Goal: Task Accomplishment & Management: Complete application form

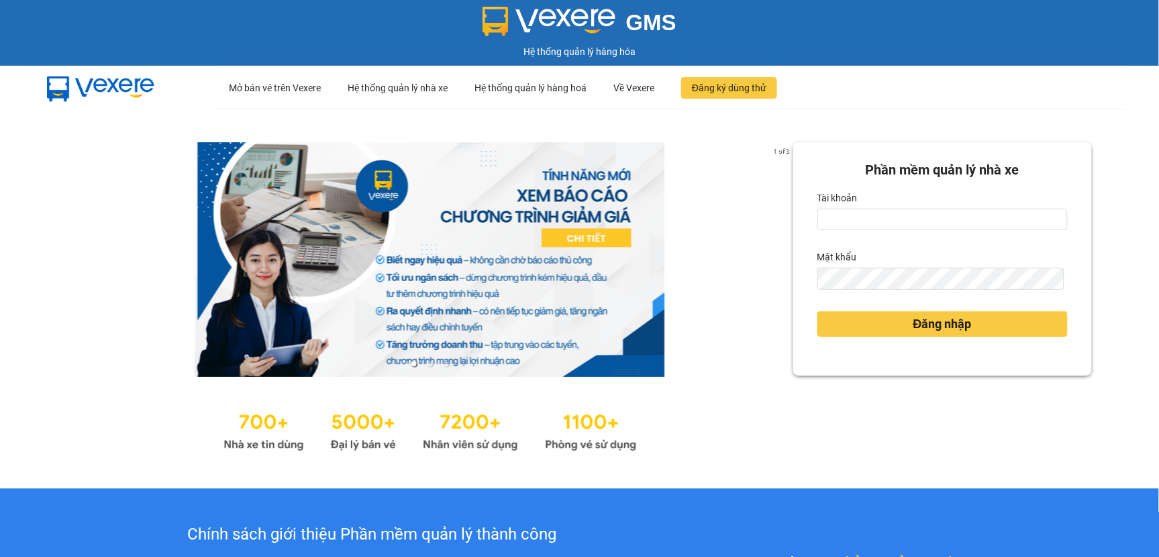
click at [923, 231] on form "Phần mềm quản lý nhà xe Tài khoản Mật khẩu Đăng nhập" at bounding box center [942, 259] width 250 height 199
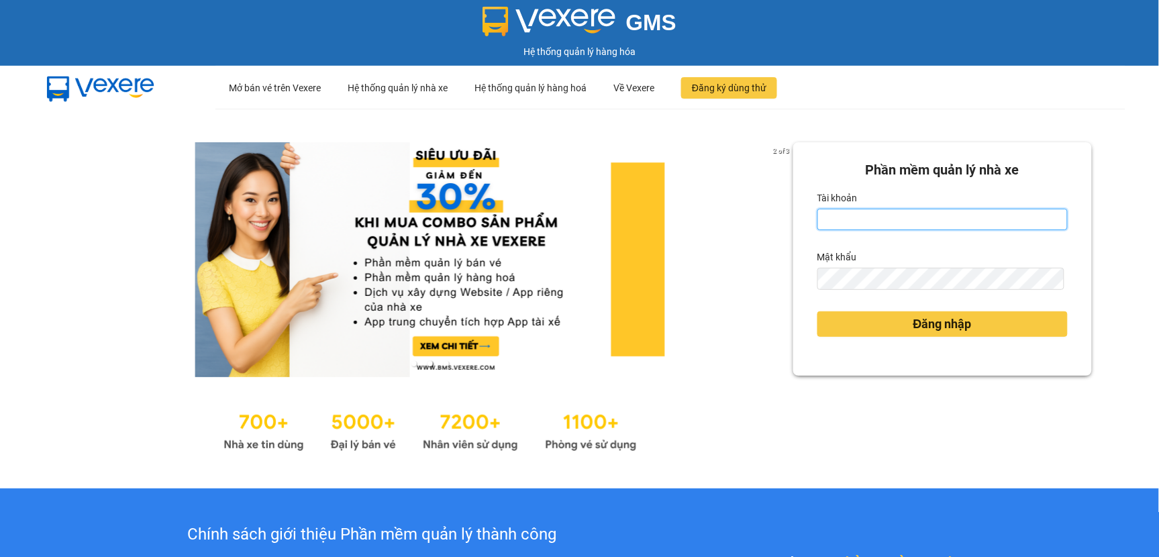
click at [929, 225] on input "Tài khoản" at bounding box center [942, 219] width 250 height 21
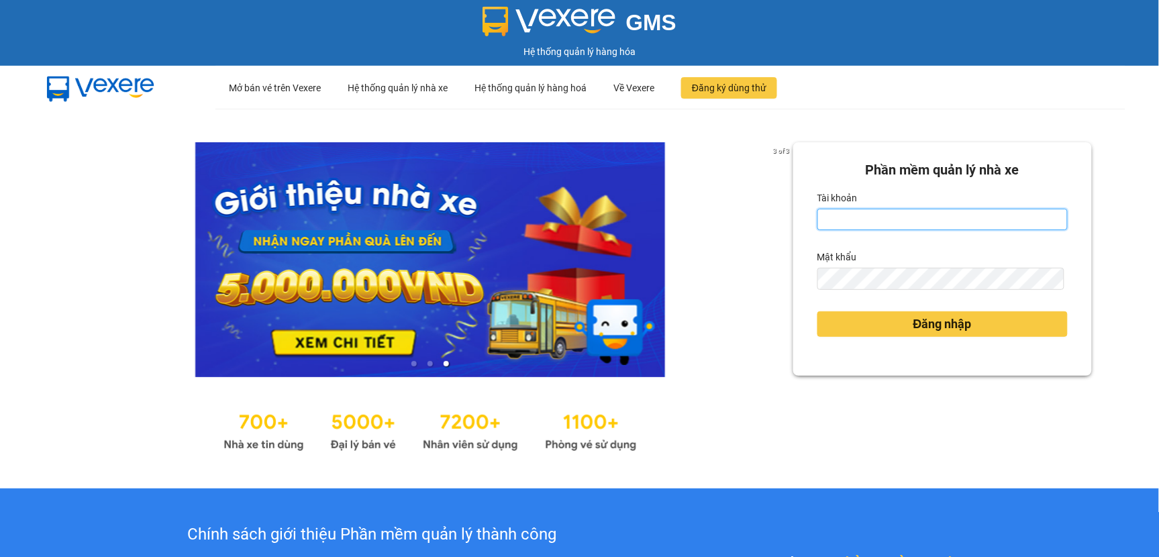
type input "tranvantrieu.duyquy"
click at [817, 311] on button "Đăng nhập" at bounding box center [942, 323] width 250 height 25
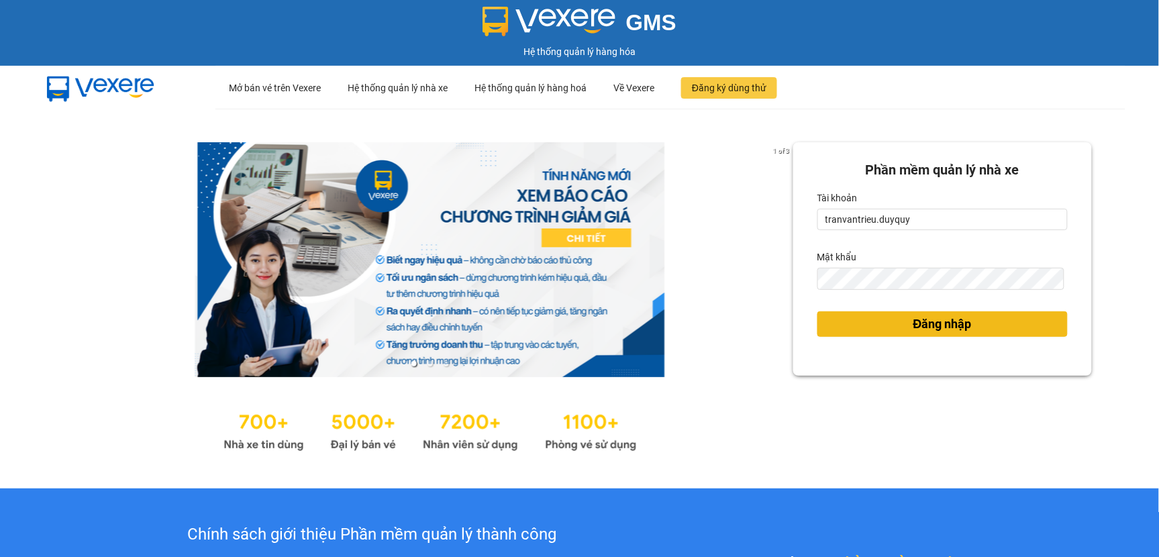
click at [986, 329] on button "Đăng nhập" at bounding box center [942, 323] width 250 height 25
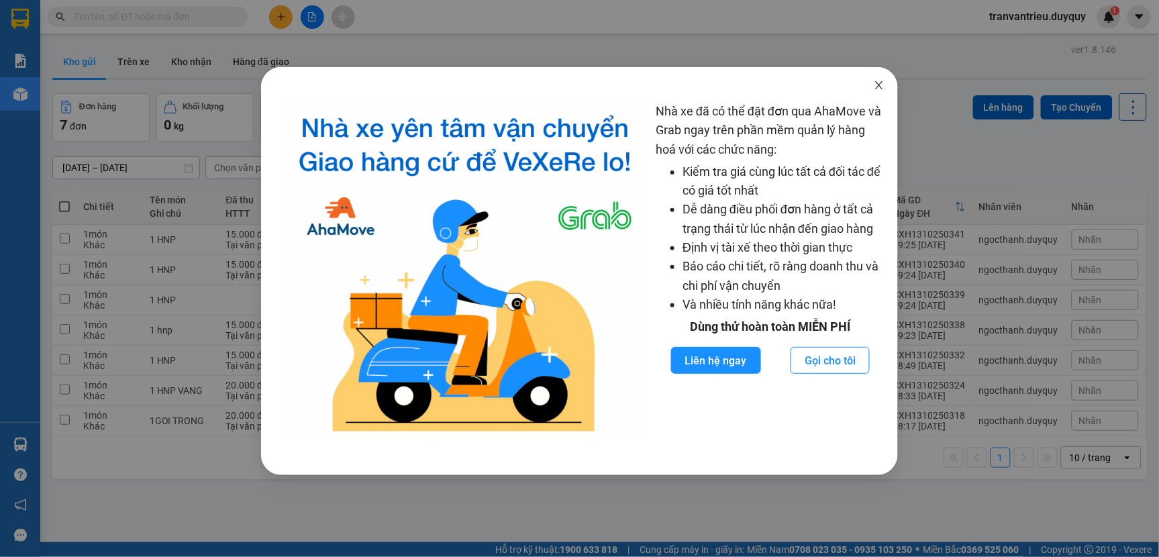
click at [886, 84] on span "Close" at bounding box center [879, 86] width 38 height 38
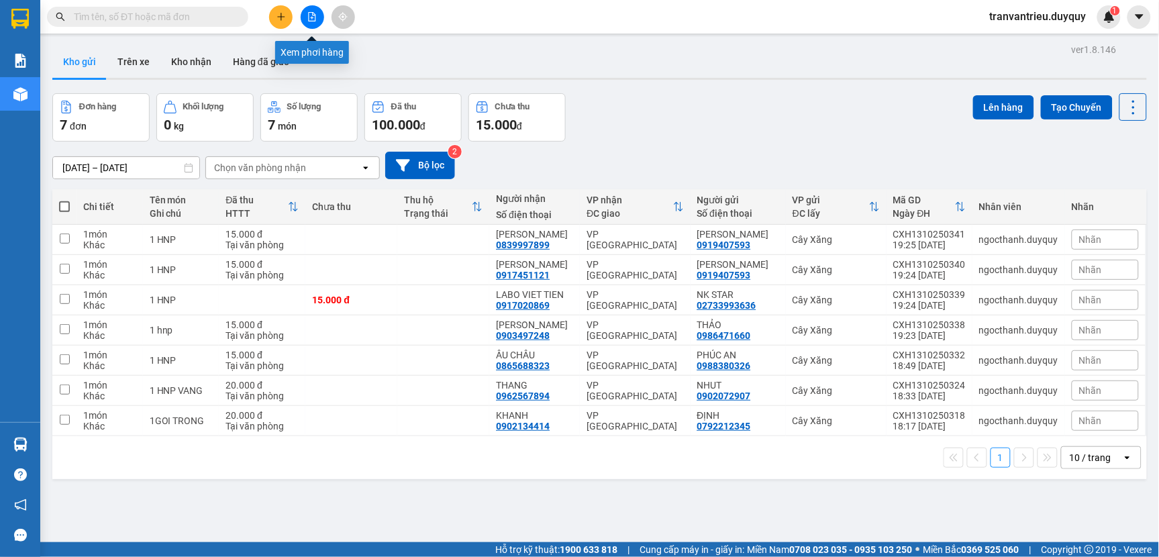
click at [313, 23] on button at bounding box center [312, 16] width 23 height 23
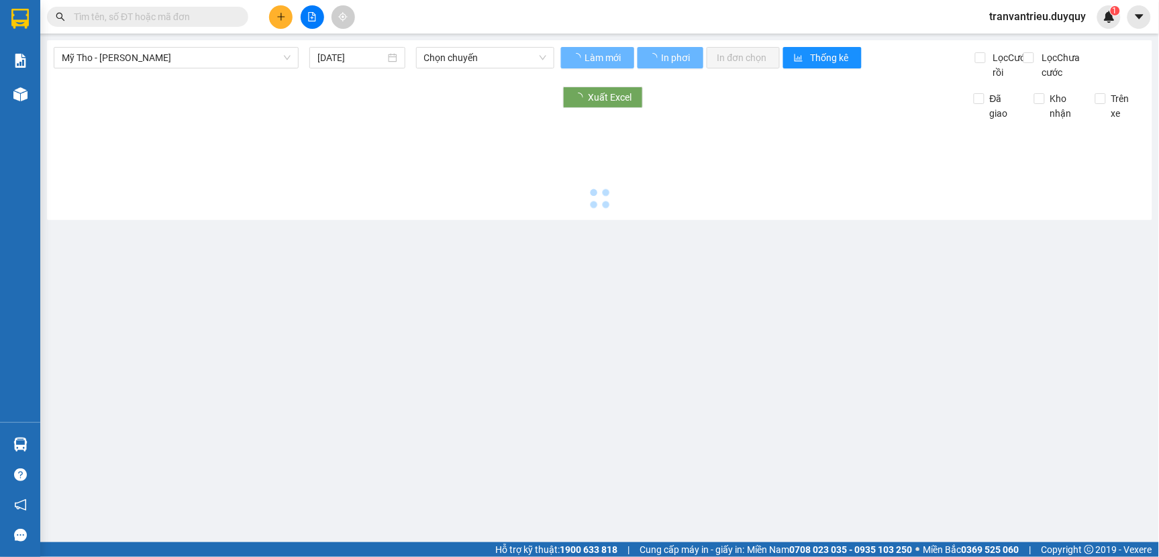
type input "[DATE]"
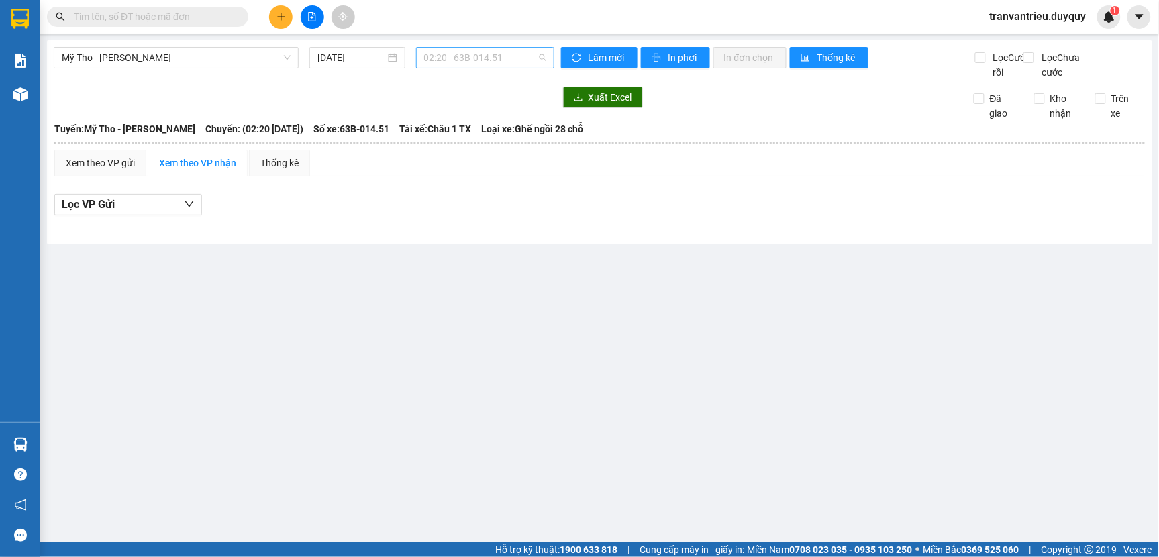
click at [494, 54] on span "02:20 - 63B-014.51" at bounding box center [485, 58] width 122 height 20
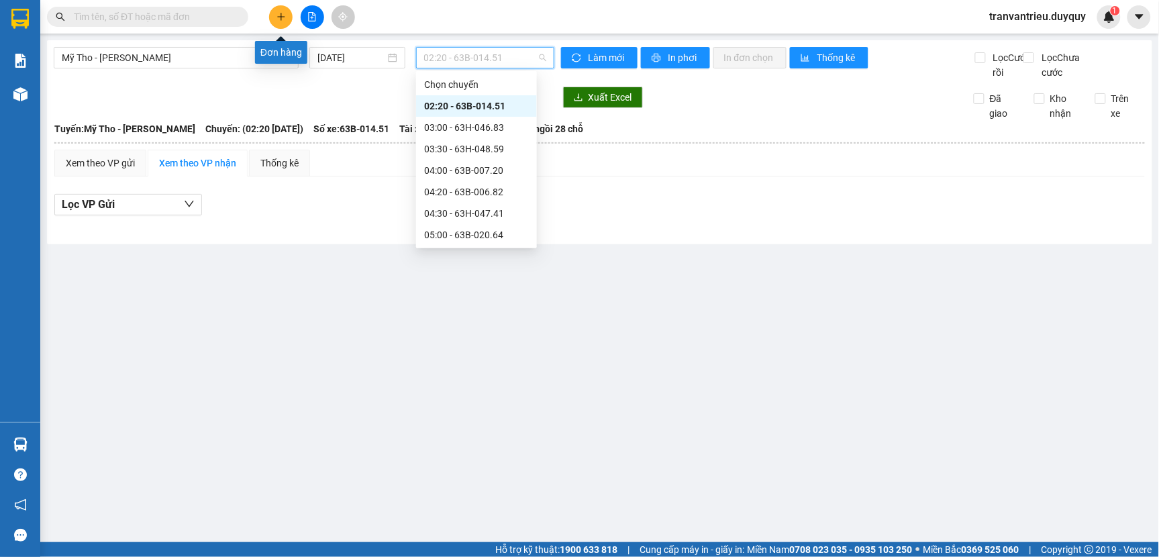
click at [282, 17] on icon "plus" at bounding box center [280, 16] width 9 height 9
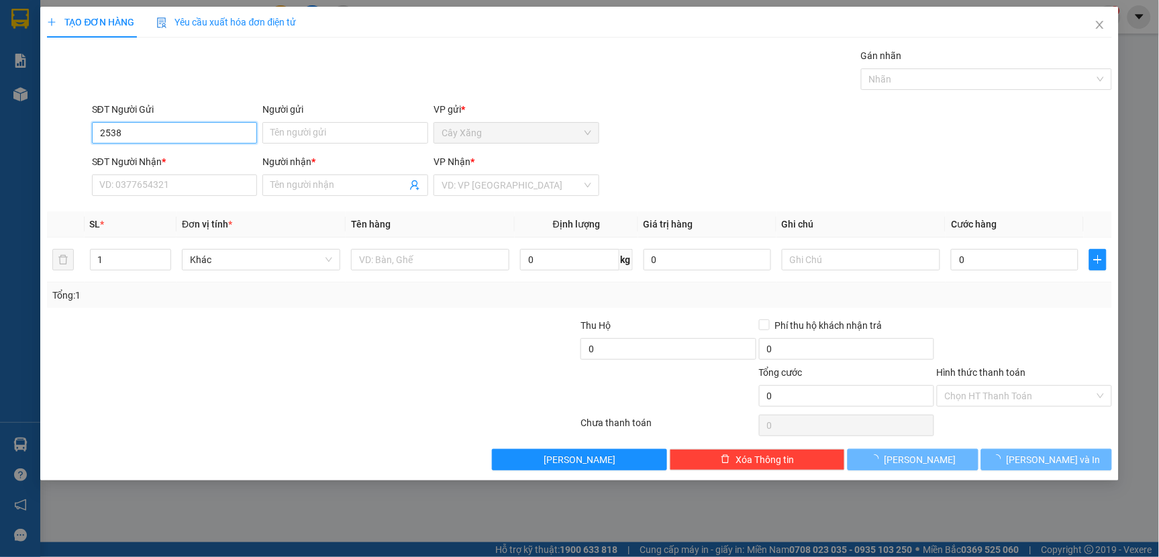
click at [162, 132] on input "2538" at bounding box center [175, 132] width 166 height 21
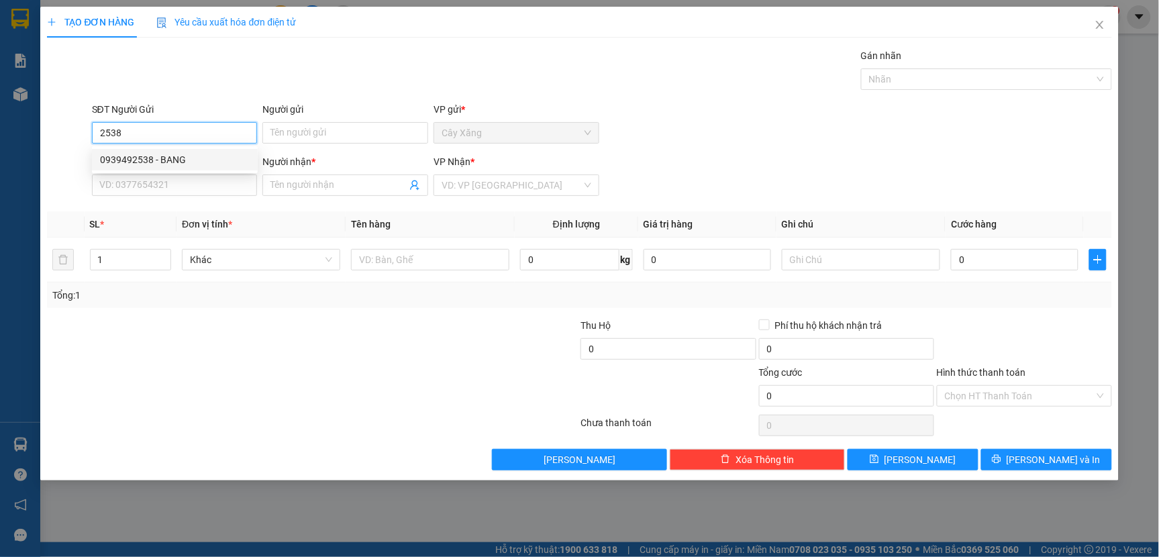
click at [164, 166] on div "0939492538 - BANG" at bounding box center [175, 159] width 150 height 15
type input "0939492538"
type input "BANG"
type input "0392024220"
type input "PHUONG"
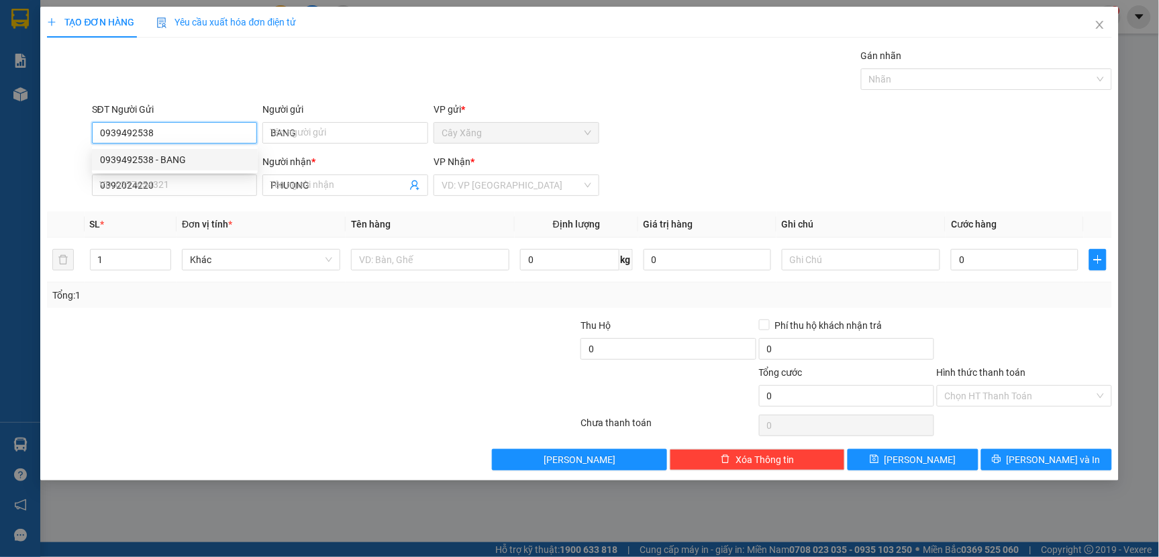
type input "45.000"
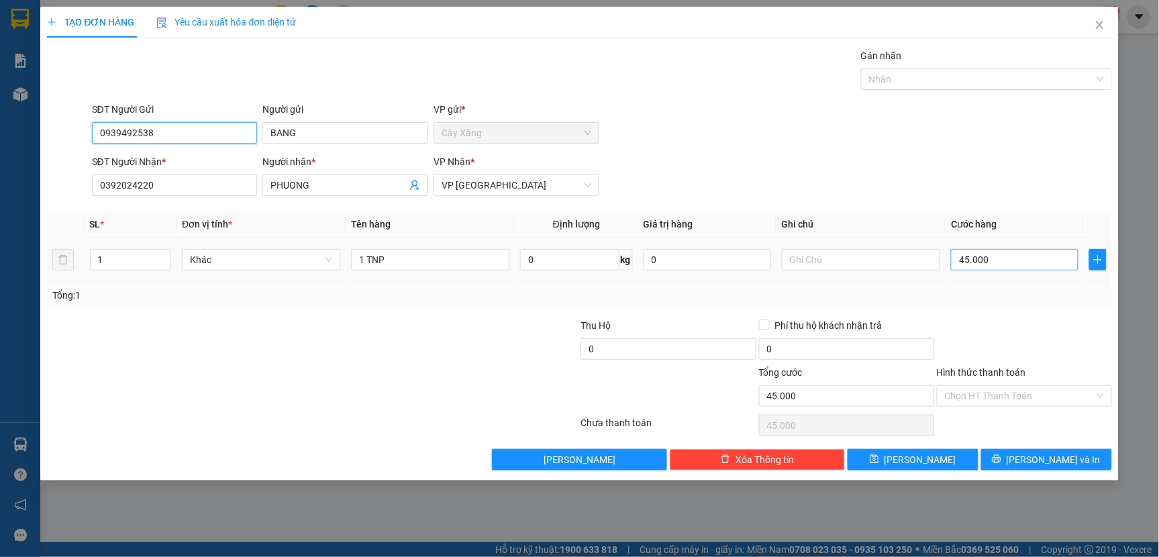
type input "0939492538"
click at [1044, 264] on input "45.000" at bounding box center [1014, 259] width 127 height 21
type input "0"
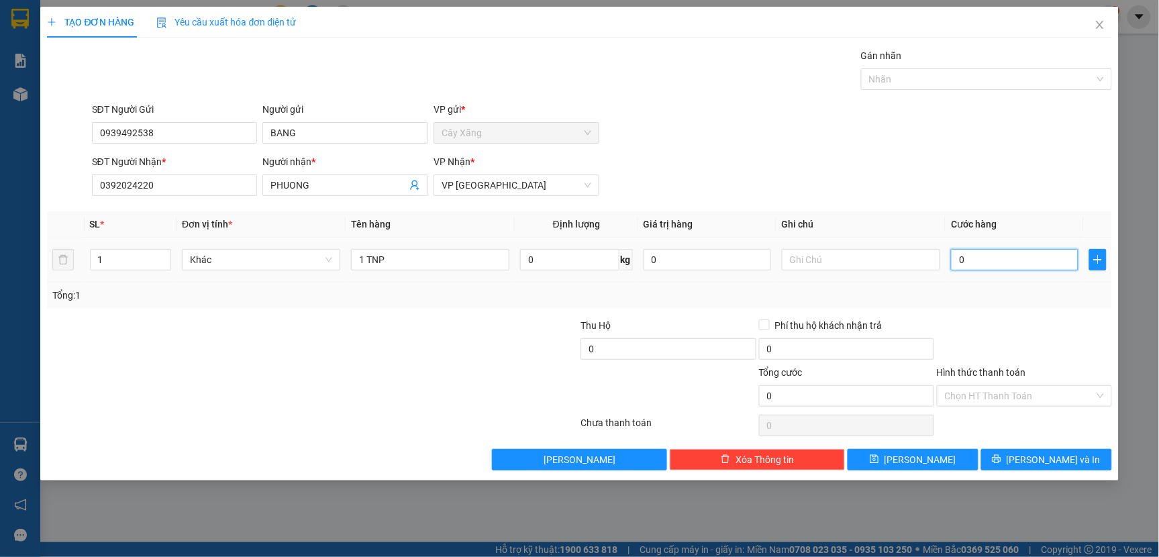
type input "1"
type input "15"
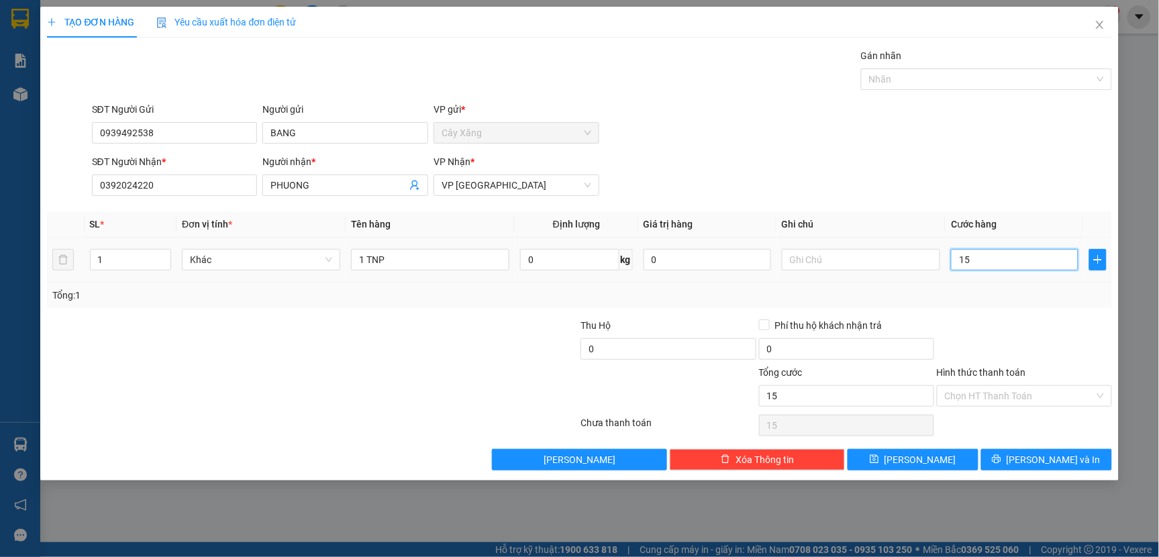
type input "150"
type input "1.500"
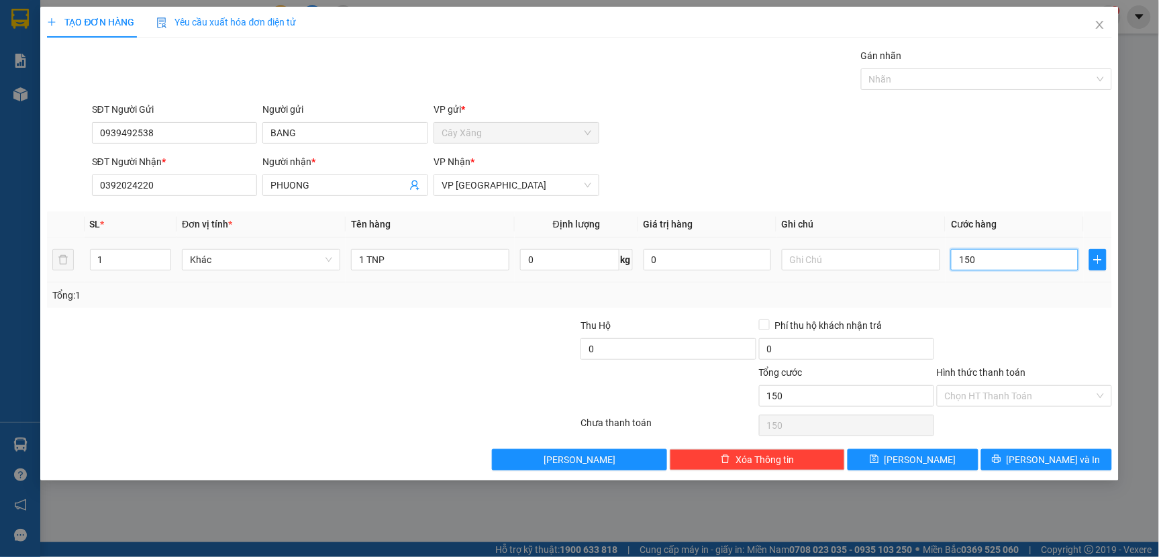
type input "1.500"
type input "15.000"
type input "150.000"
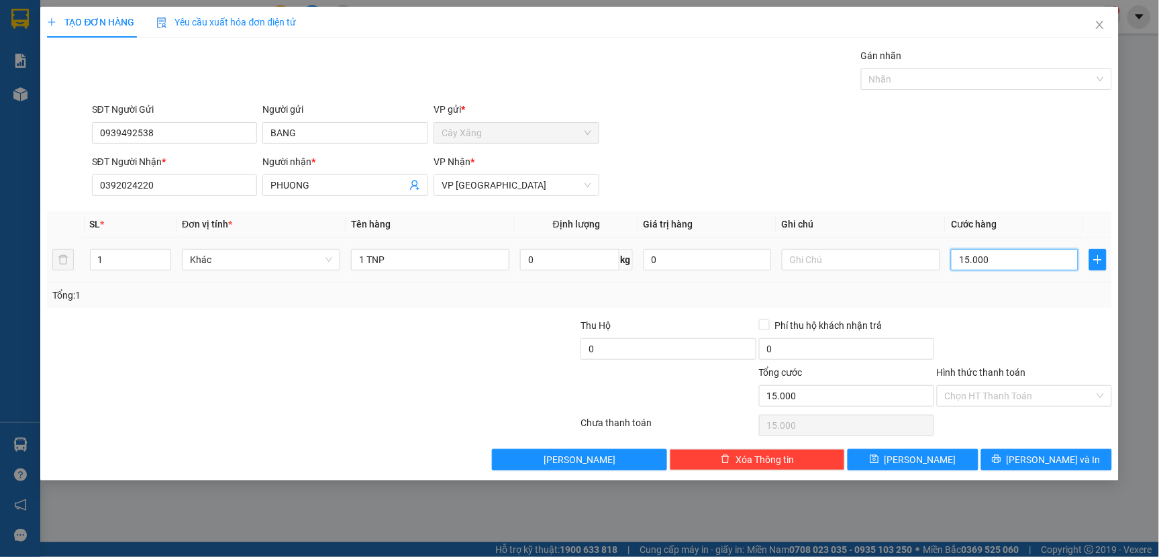
type input "150.000"
drag, startPoint x: 458, startPoint y: 260, endPoint x: 342, endPoint y: 255, distance: 115.5
click at [331, 260] on tr "1 Khác 1 TNP 0 kg 0 150.000" at bounding box center [579, 260] width 1064 height 45
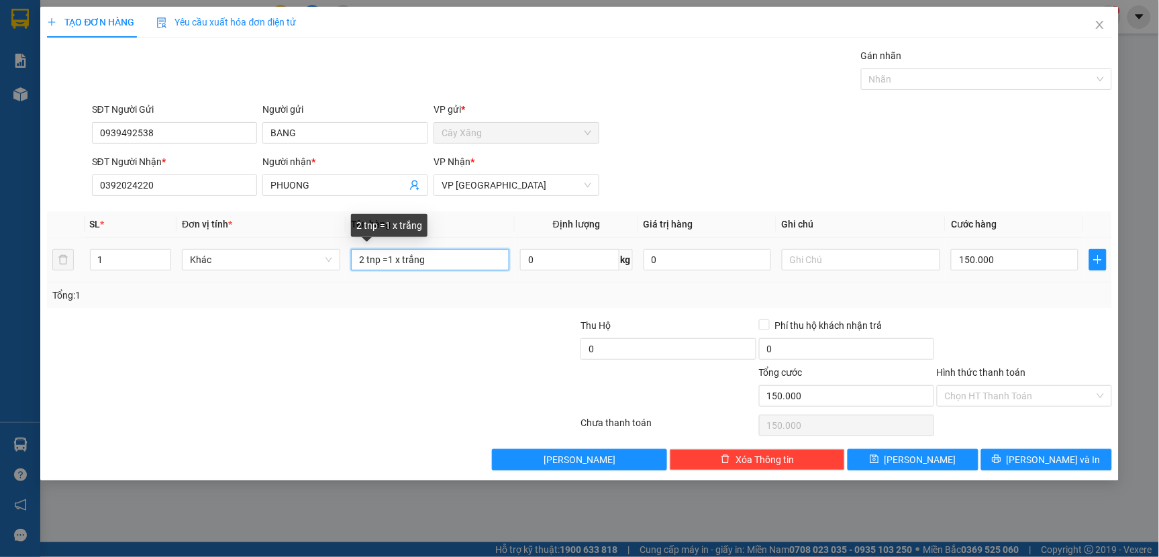
click at [393, 260] on input "2 tnp =1 x trắng" at bounding box center [430, 259] width 158 height 21
type input "2 tnp +1 x trắng"
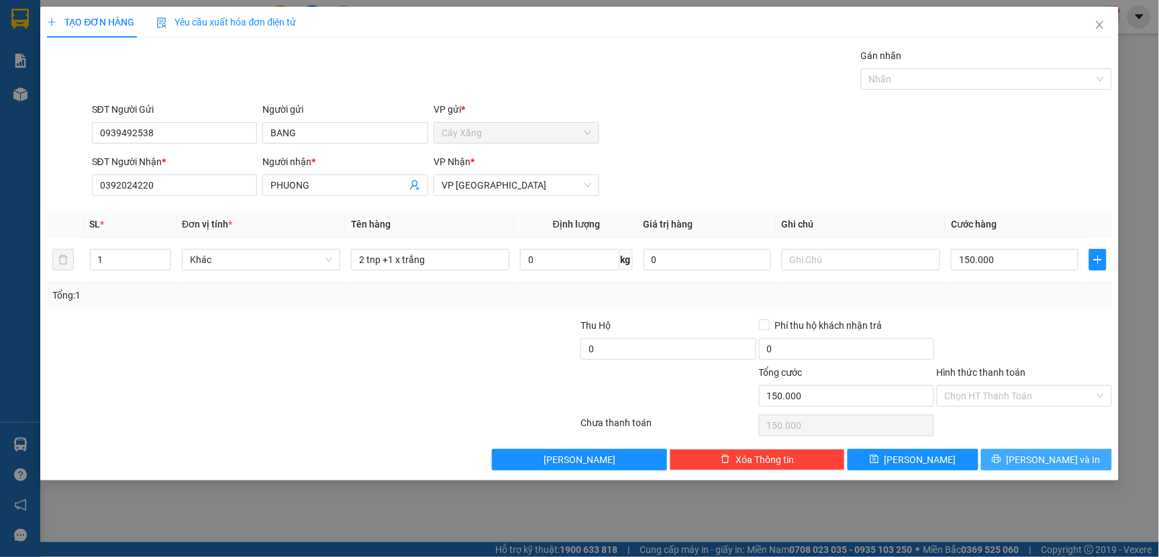
click at [1035, 458] on span "[PERSON_NAME] và In" at bounding box center [1054, 459] width 94 height 15
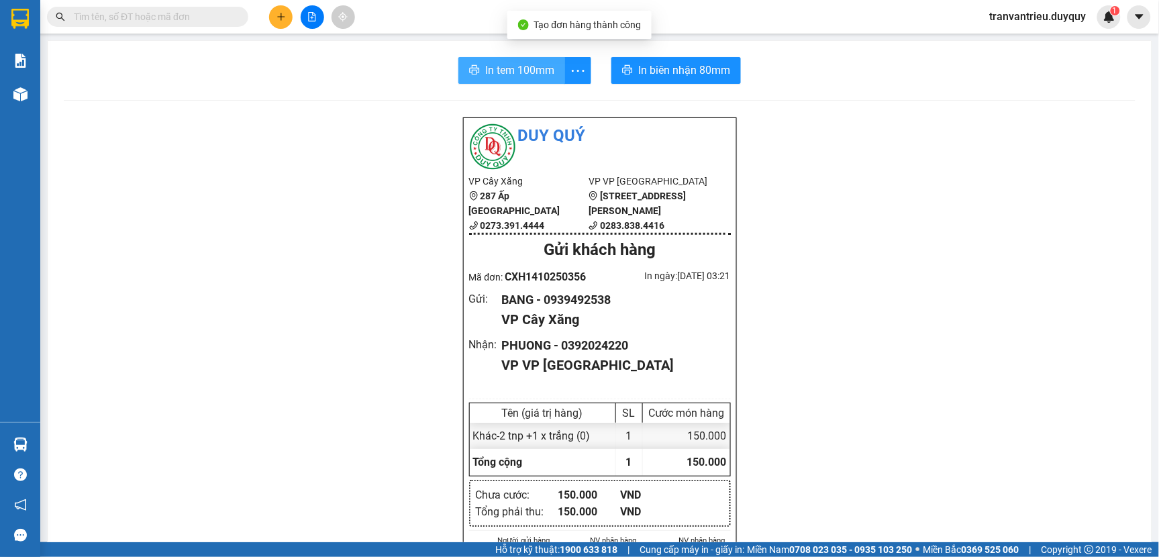
click at [497, 63] on span "In tem 100mm" at bounding box center [519, 70] width 69 height 17
click at [476, 74] on button "In tem 100mm" at bounding box center [511, 70] width 107 height 27
